Goal: Information Seeking & Learning: Learn about a topic

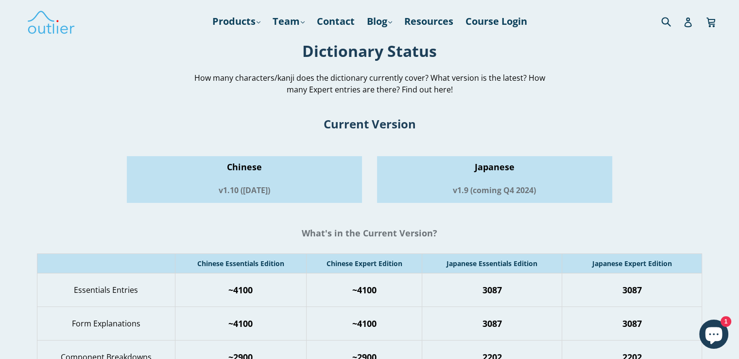
click at [365, 179] on div "v1.9 (coming Q4 2024)" at bounding box center [494, 189] width 235 height 25
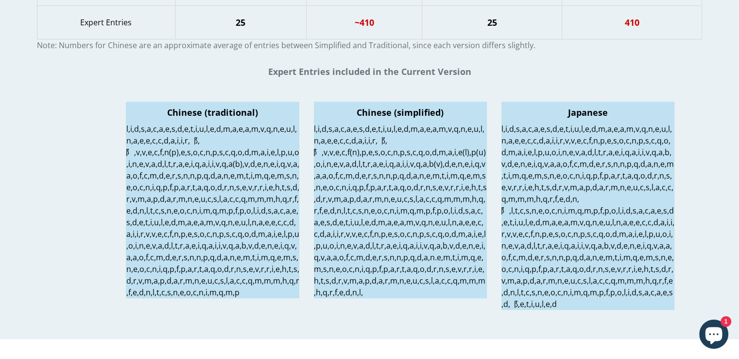
scroll to position [335, 0]
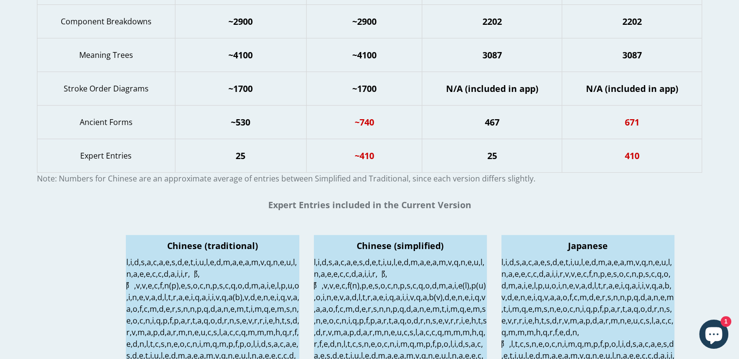
click at [365, 284] on p at bounding box center [588, 349] width 173 height 187
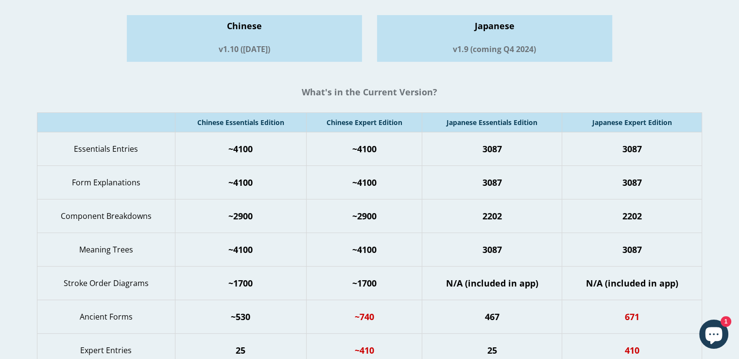
scroll to position [0, 0]
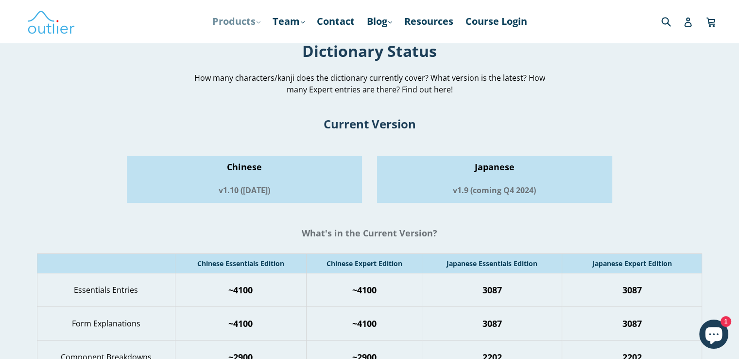
click at [245, 20] on link "Products .cls-1{fill:#231f20} expand" at bounding box center [237, 21] width 58 height 17
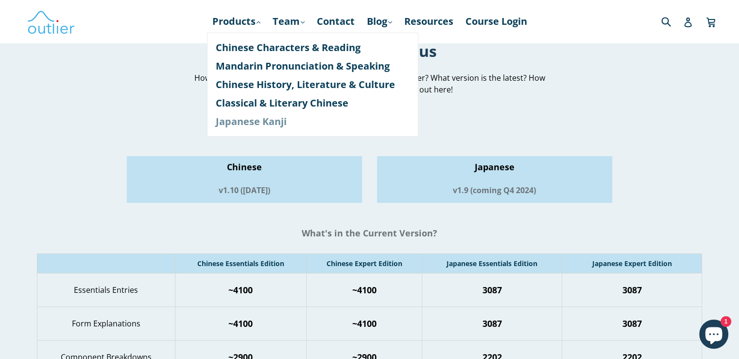
click at [265, 117] on link "Japanese Kanji" at bounding box center [313, 121] width 194 height 18
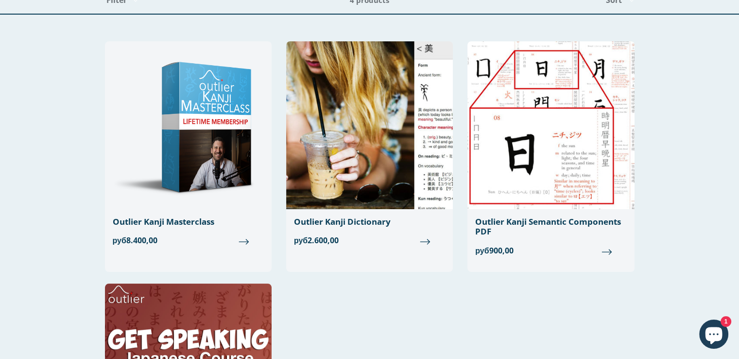
scroll to position [49, 0]
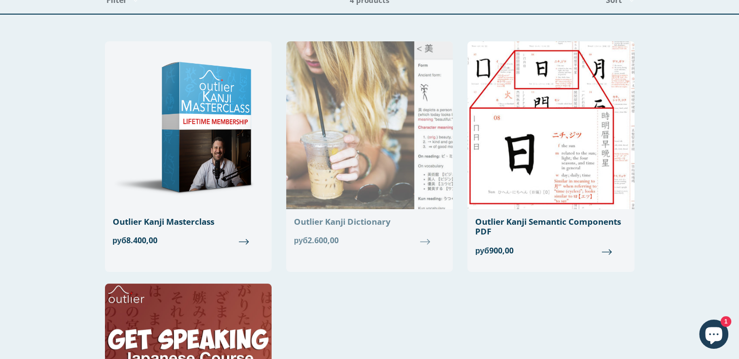
click at [338, 212] on link "Outlier Kanji Dictionary Regular price руб2.600,00" at bounding box center [369, 147] width 167 height 212
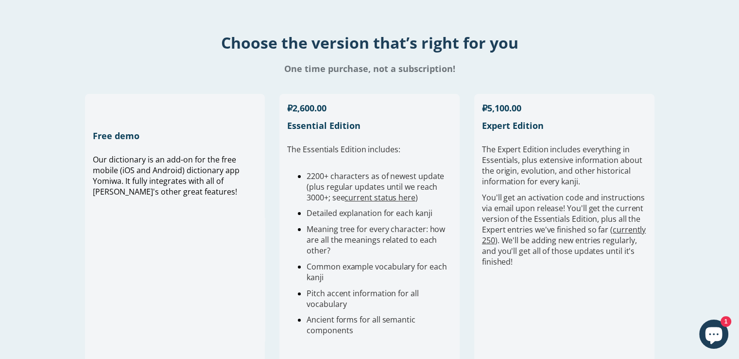
scroll to position [226, 0]
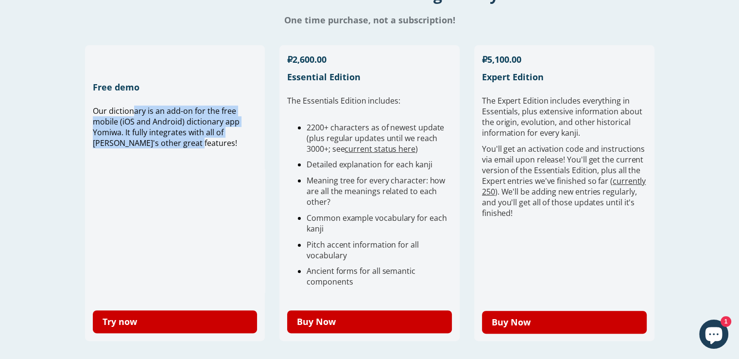
drag, startPoint x: 198, startPoint y: 146, endPoint x: 131, endPoint y: 115, distance: 73.5
click at [131, 115] on span "Our dictionary is an add-on for the free mobile (iOS and Android) dictionary ap…" at bounding box center [166, 126] width 147 height 43
click at [103, 138] on span "Our dictionary is an add-on for the free mobile (iOS and Android) dictionary ap…" at bounding box center [166, 126] width 147 height 43
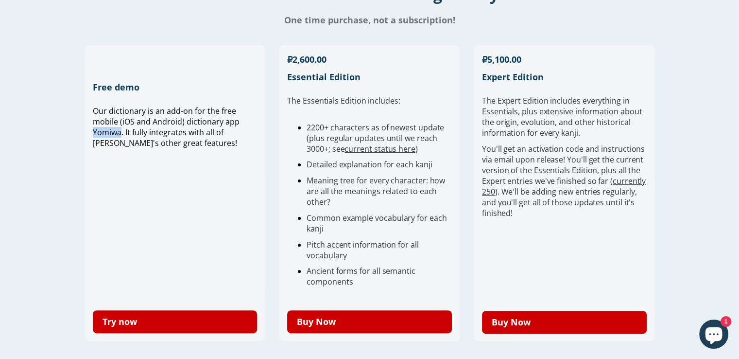
click at [103, 138] on span "Our dictionary is an add-on for the free mobile (iOS and Android) dictionary ap…" at bounding box center [166, 126] width 147 height 43
